Goal: Task Accomplishment & Management: Use online tool/utility

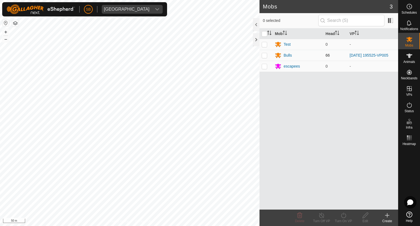
click at [264, 54] on p-checkbox at bounding box center [263, 55] width 5 height 4
checkbox input "true"
click at [343, 214] on icon at bounding box center [343, 215] width 7 height 7
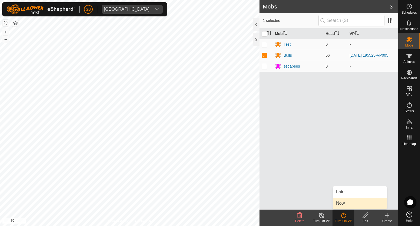
click at [342, 201] on link "Now" at bounding box center [359, 203] width 54 height 11
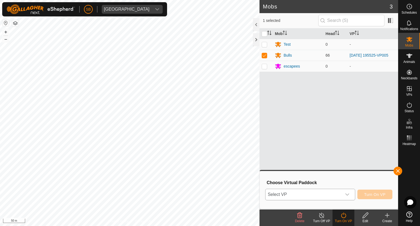
click at [345, 194] on icon "dropdown trigger" at bounding box center [347, 194] width 4 height 4
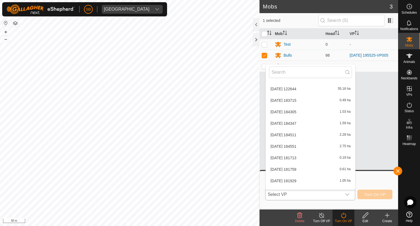
scroll to position [890, 0]
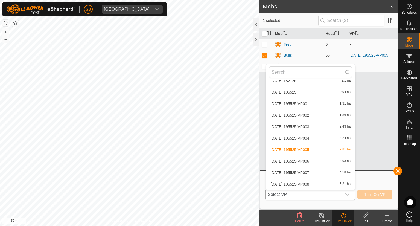
click at [307, 138] on li "[DATE] 195525-VP004 3.24 ha" at bounding box center [310, 138] width 89 height 11
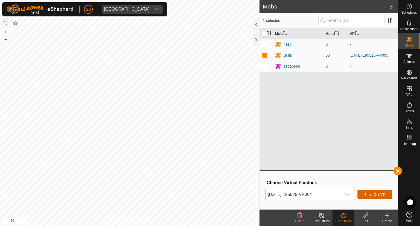
click at [376, 193] on span "Turn On VP" at bounding box center [374, 194] width 21 height 4
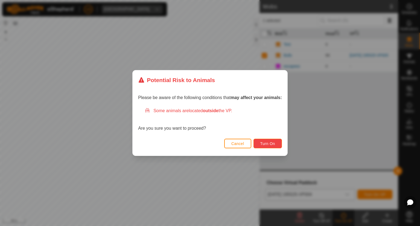
click at [271, 144] on span "Turn On" at bounding box center [267, 143] width 15 height 4
